Goal: Navigation & Orientation: Find specific page/section

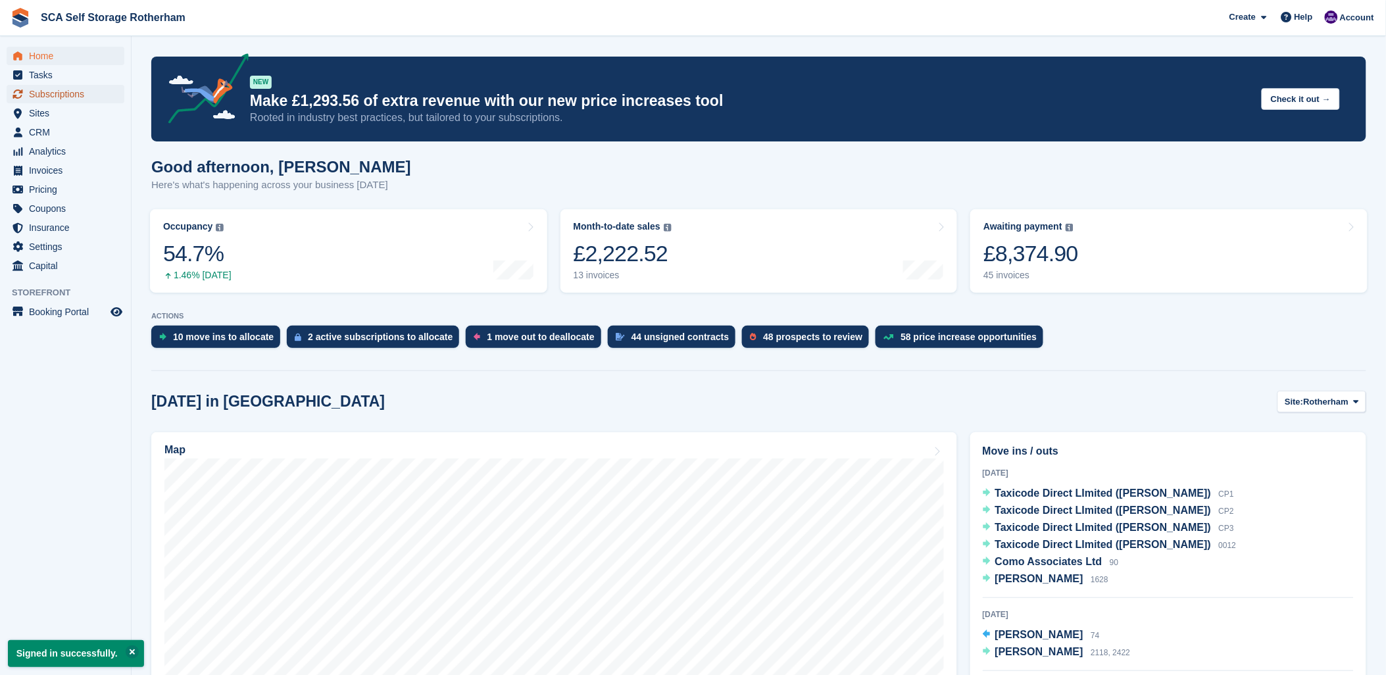
click at [91, 97] on span "Subscriptions" at bounding box center [68, 94] width 79 height 18
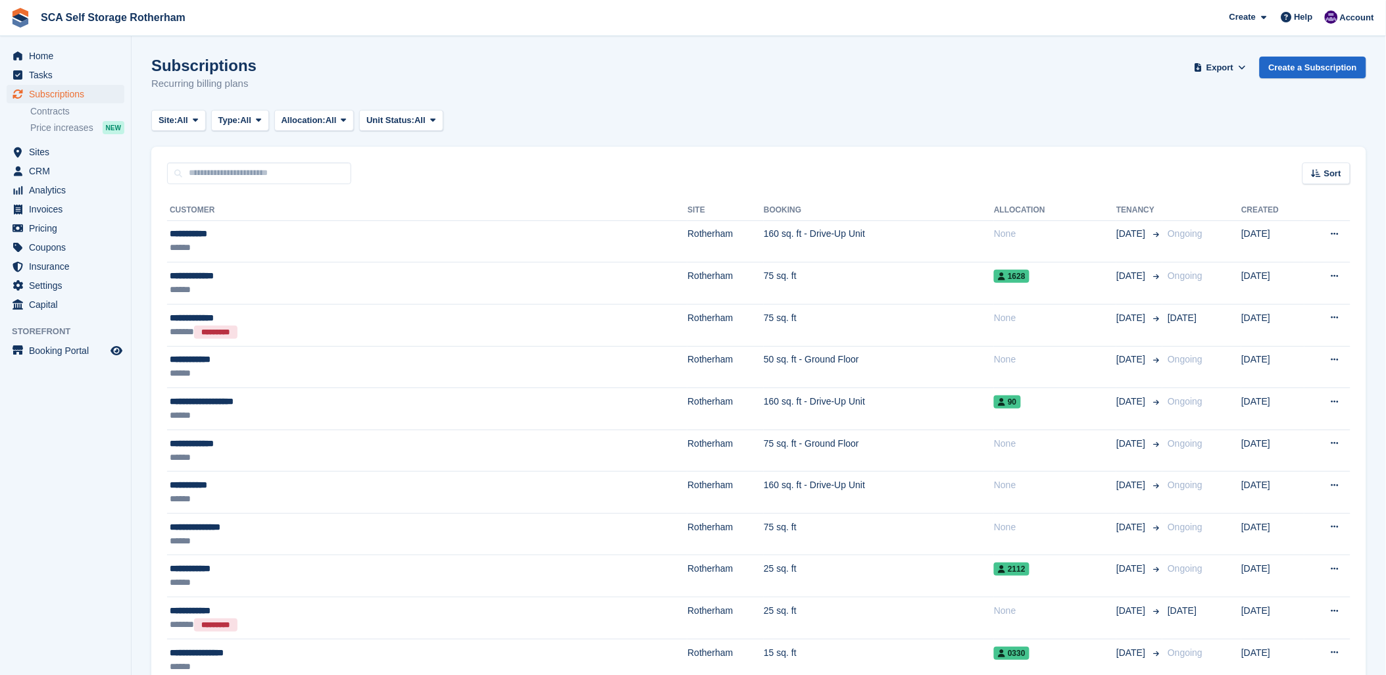
click at [495, 61] on div "Subscriptions Recurring billing plans Export Export Subscriptions Export a CSV …" at bounding box center [758, 82] width 1215 height 51
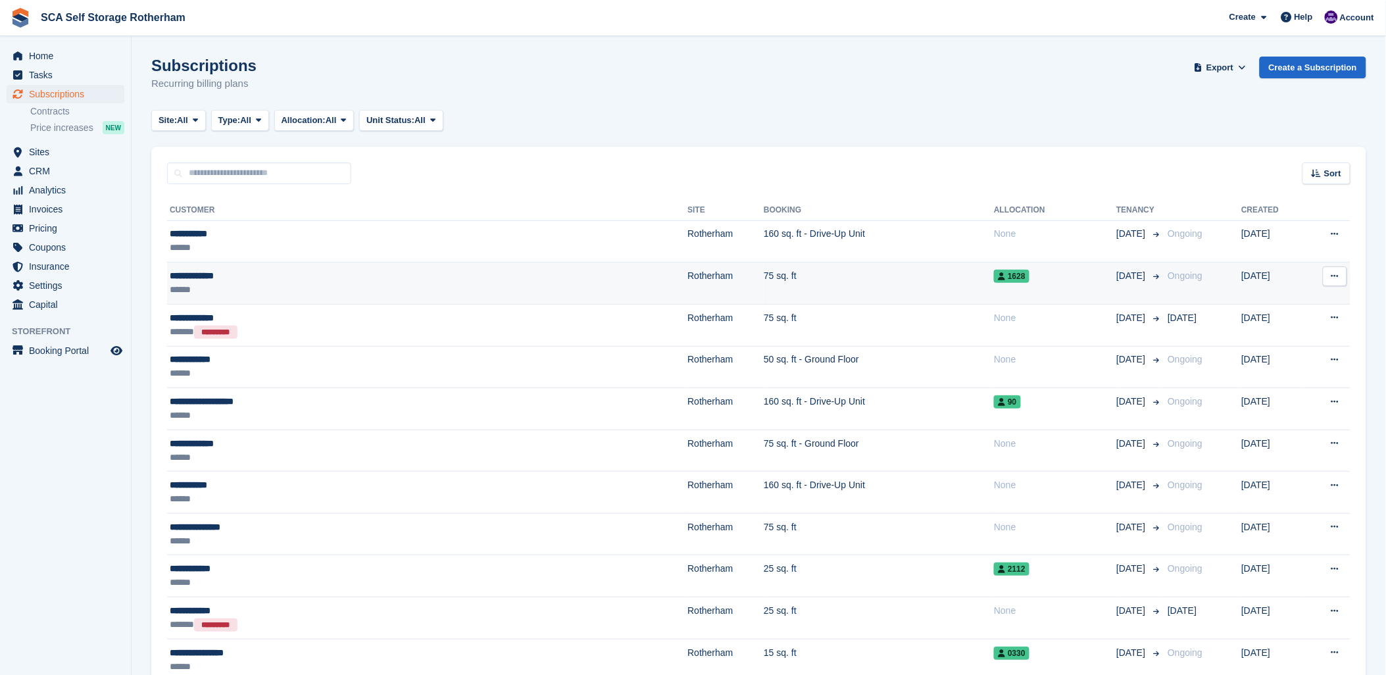
click at [220, 275] on div "**********" at bounding box center [324, 276] width 309 height 14
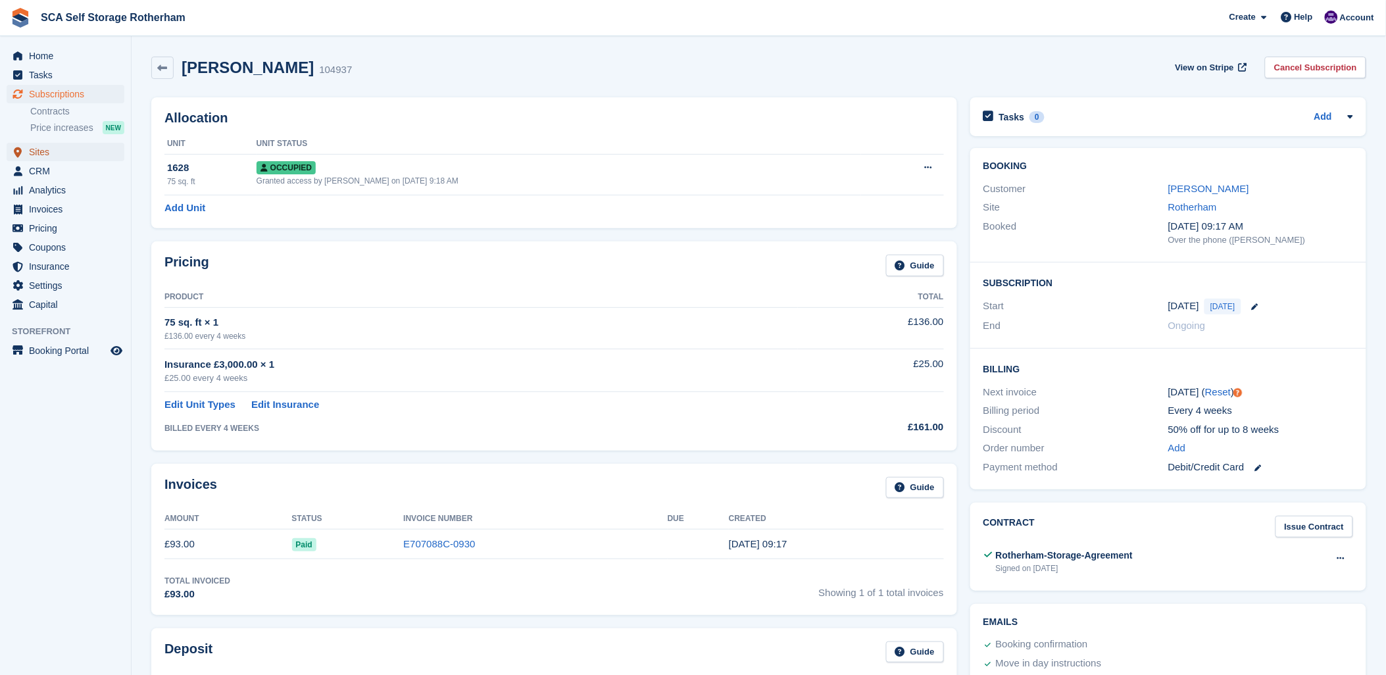
click at [36, 153] on span "Sites" at bounding box center [68, 152] width 79 height 18
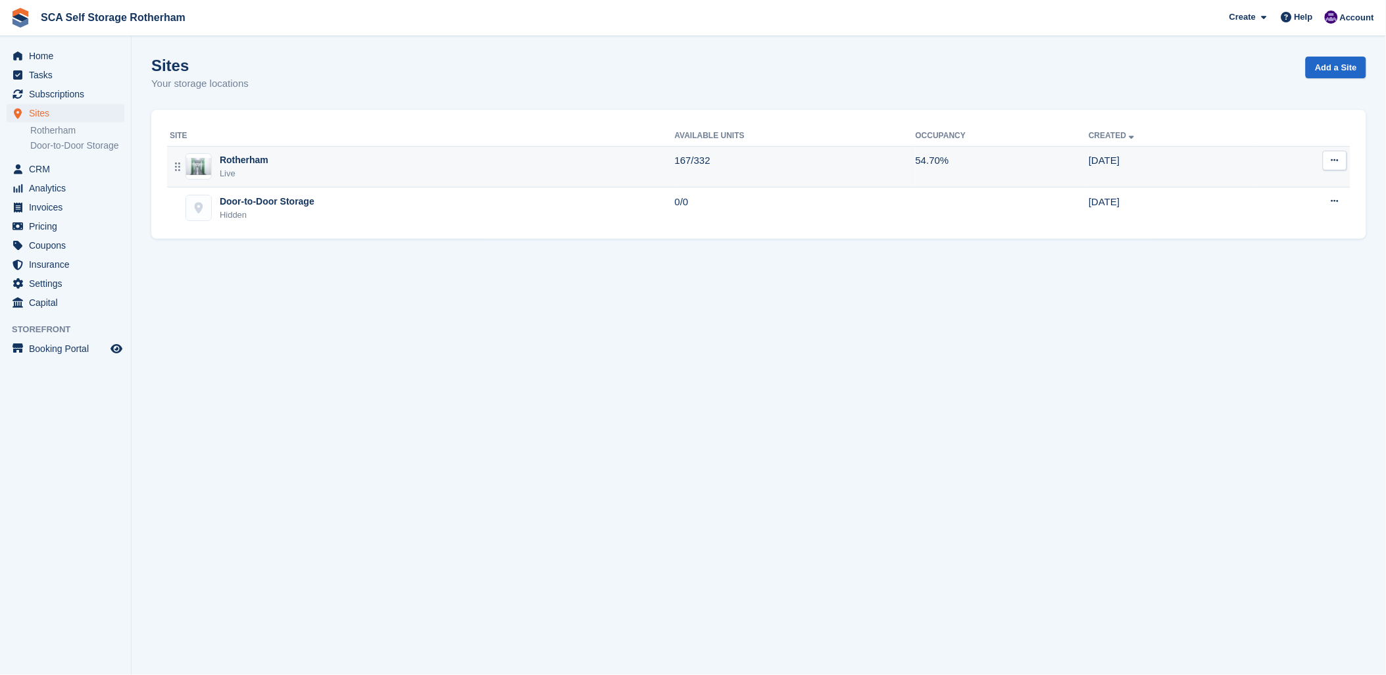
click at [332, 157] on div "Rotherham Live" at bounding box center [422, 166] width 505 height 27
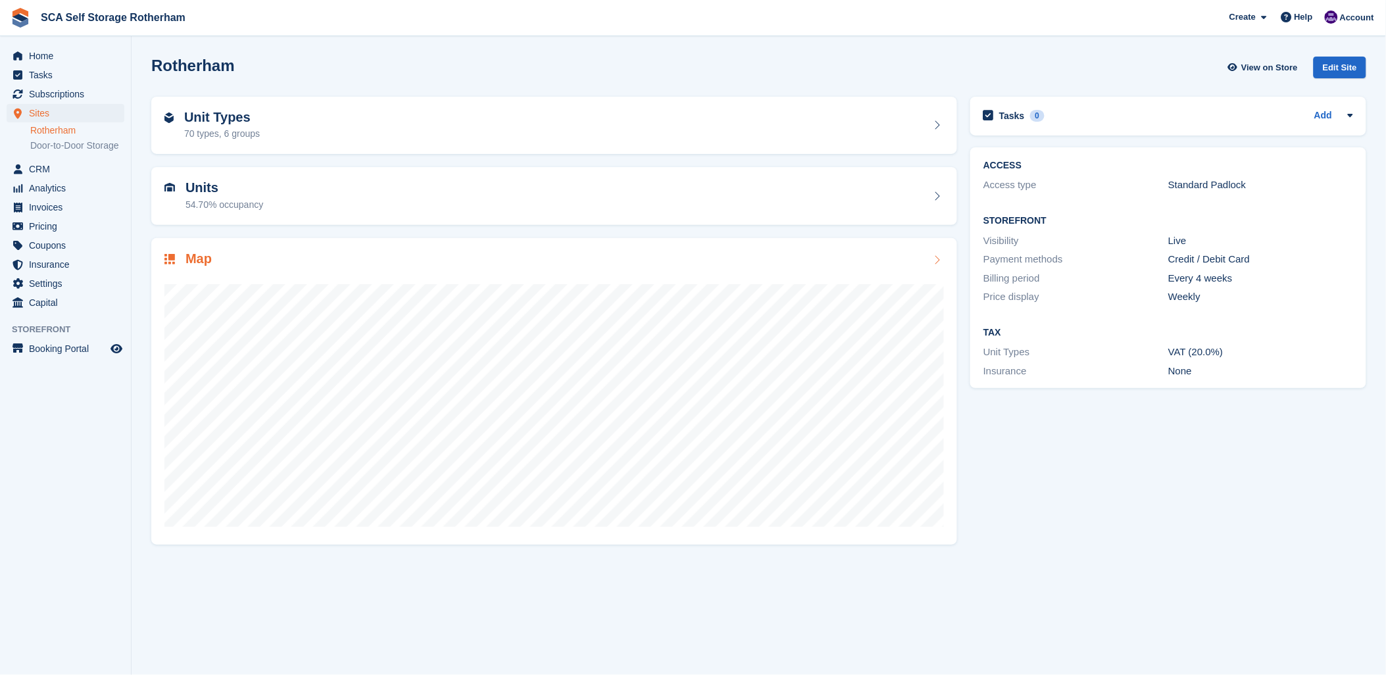
click at [455, 279] on div at bounding box center [554, 399] width 780 height 263
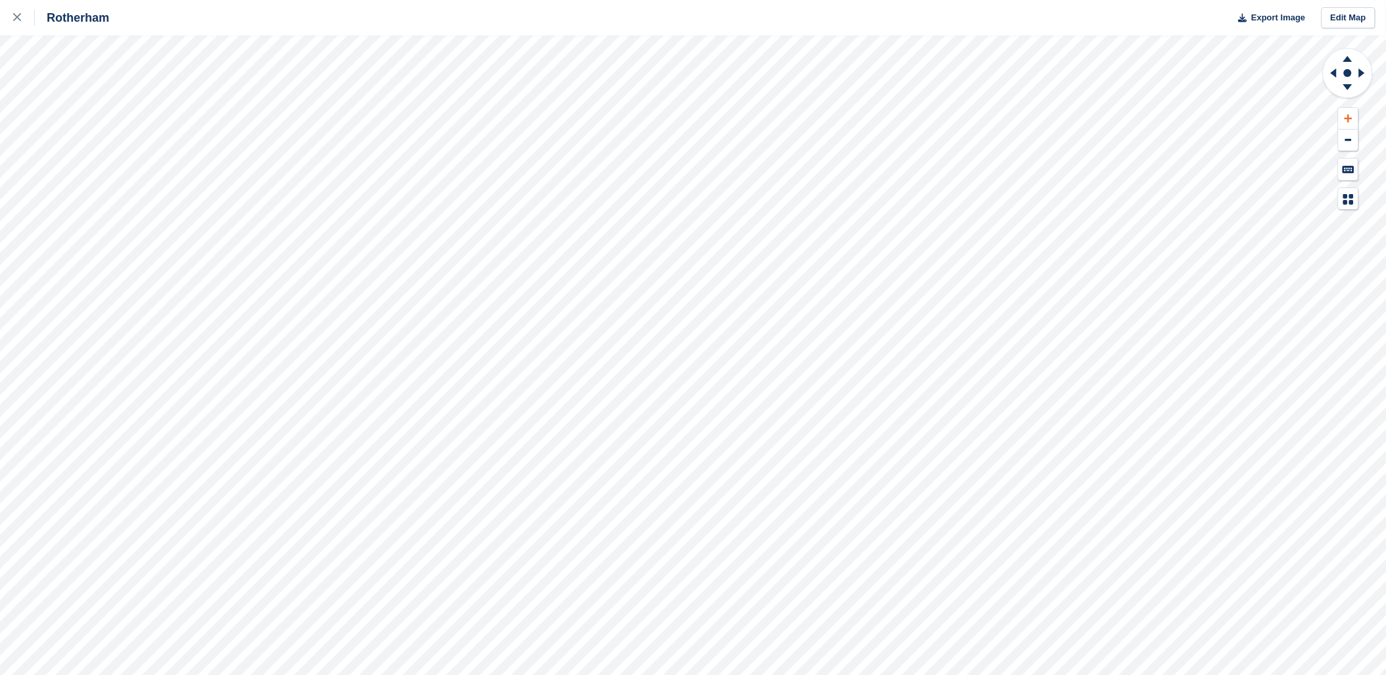
drag, startPoint x: 1354, startPoint y: 86, endPoint x: 1347, endPoint y: 108, distance: 23.3
click at [1370, 86] on icon at bounding box center [1348, 73] width 52 height 53
click at [18, 12] on div at bounding box center [24, 18] width 22 height 16
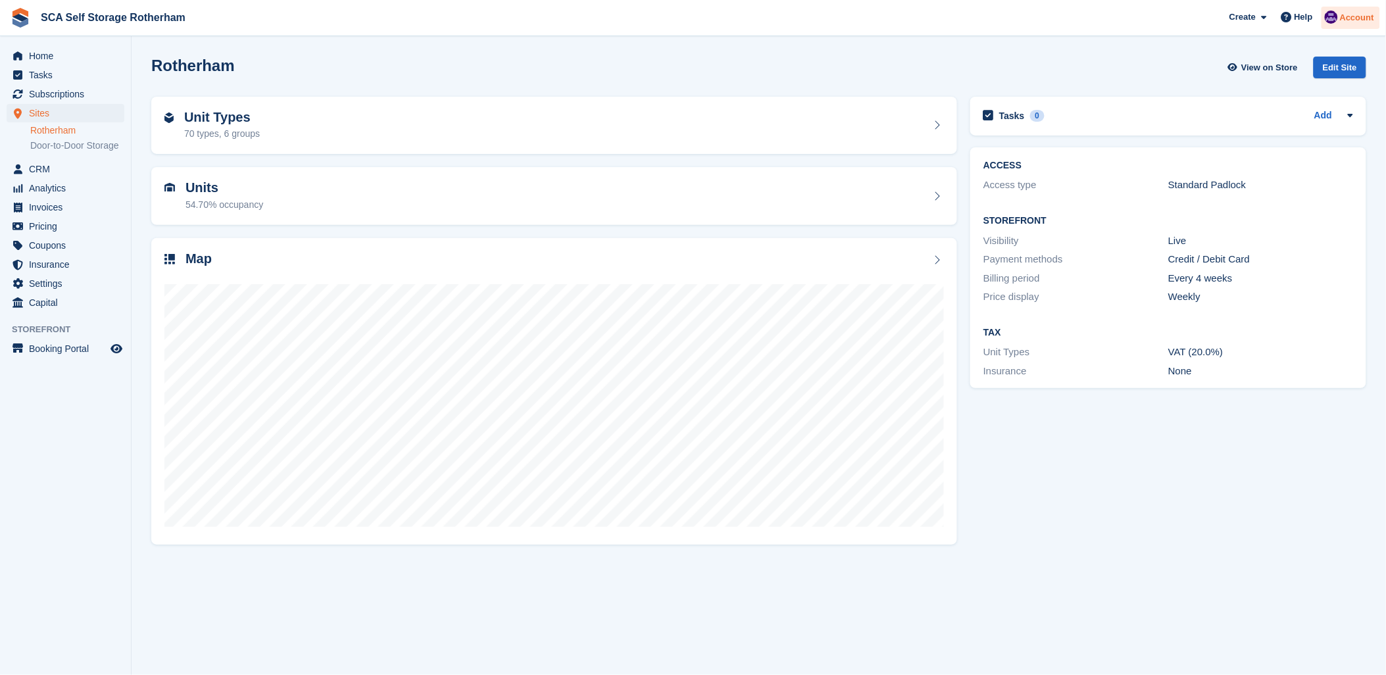
click at [1358, 18] on span "Account" at bounding box center [1357, 17] width 34 height 13
click at [1250, 127] on div "Logout" at bounding box center [1253, 131] width 31 height 14
